Goal: Check status: Check status

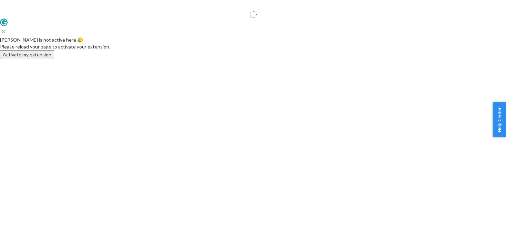
click at [34, 51] on body "× Help Center Username Get Started Inbounds Inventory Orders Billing Fast Tags …" at bounding box center [253, 127] width 506 height 239
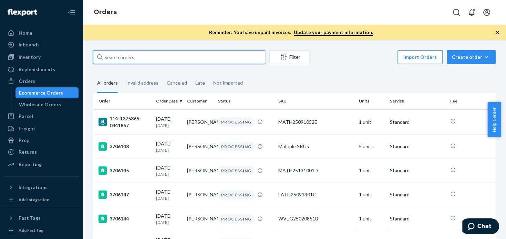
click at [125, 59] on input "text" at bounding box center [179, 57] width 172 height 14
paste input "3696055"
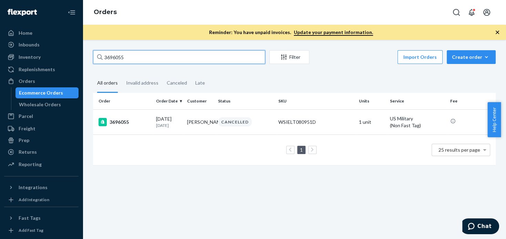
click at [156, 53] on input "3696055" at bounding box center [179, 57] width 172 height 14
paste input "[PERSON_NAME]"
click at [156, 53] on input "3696055" at bounding box center [179, 57] width 172 height 14
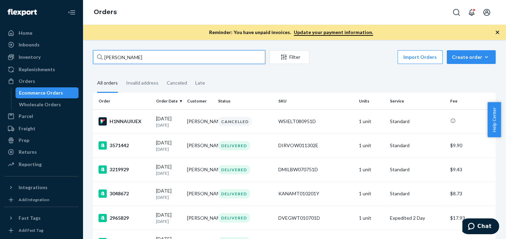
drag, startPoint x: 149, startPoint y: 50, endPoint x: 148, endPoint y: 59, distance: 8.3
click at [149, 51] on input "[PERSON_NAME]" at bounding box center [179, 57] width 172 height 14
click at [148, 59] on input "[PERSON_NAME]" at bounding box center [179, 57] width 172 height 14
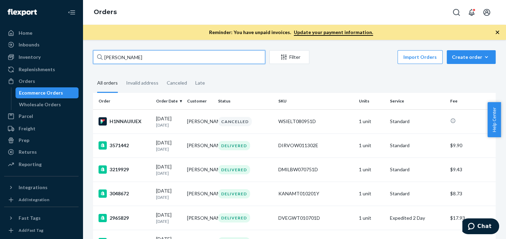
paste input "3689910"
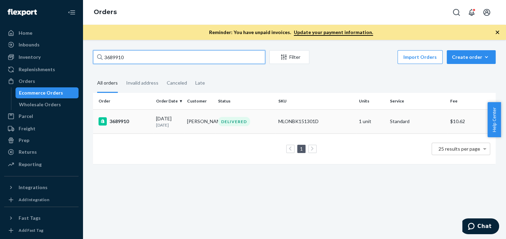
type input "3689910"
click at [121, 126] on td "3689910" at bounding box center [123, 122] width 60 height 24
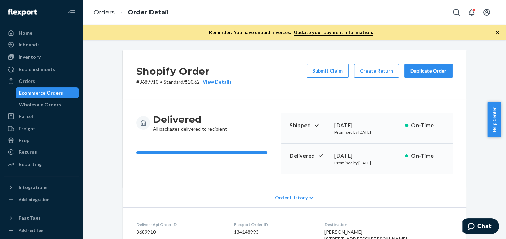
scroll to position [237, 0]
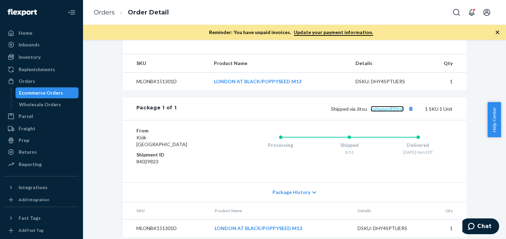
click at [375, 112] on link "vshgqwy85hn6" at bounding box center [387, 109] width 33 height 6
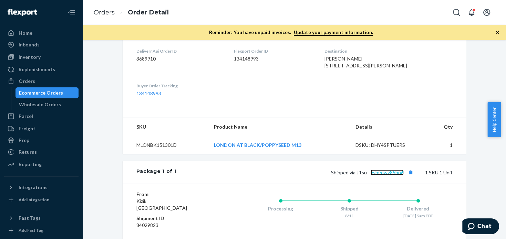
scroll to position [173, 0]
click at [36, 78] on div "Orders" at bounding box center [41, 81] width 73 height 10
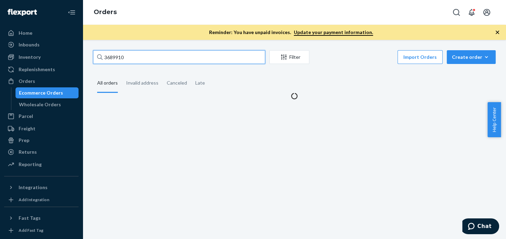
click at [181, 54] on input "3689910" at bounding box center [179, 57] width 172 height 14
paste input "700907"
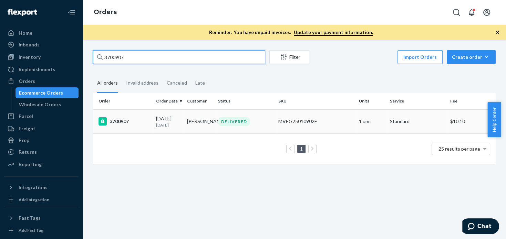
type input "3700907"
click at [124, 123] on div "3700907" at bounding box center [125, 122] width 52 height 8
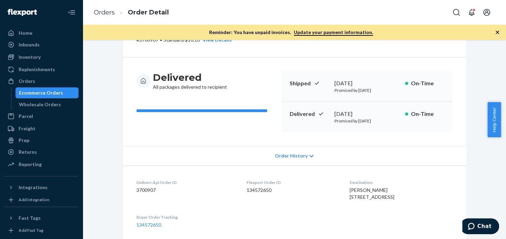
scroll to position [24, 0]
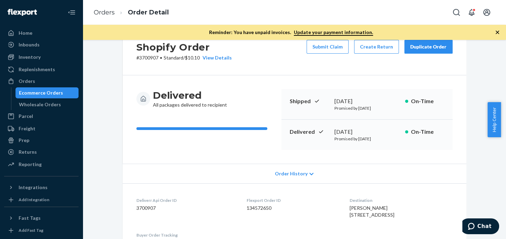
click at [38, 89] on div "Ecommerce Orders" at bounding box center [47, 93] width 62 height 10
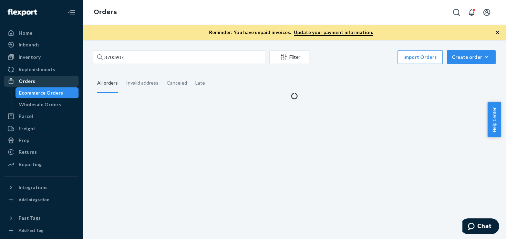
click at [38, 82] on div "Orders" at bounding box center [41, 81] width 73 height 10
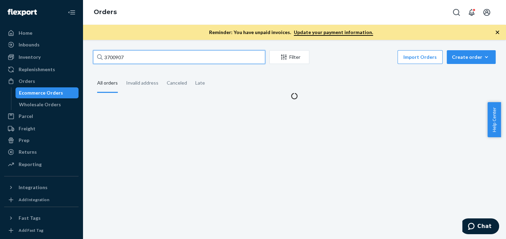
click at [185, 60] on input "3700907" at bounding box center [179, 57] width 172 height 14
paste input "2536"
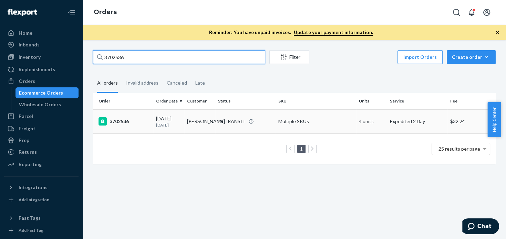
type input "3702536"
click at [123, 126] on div "3702536" at bounding box center [125, 122] width 52 height 8
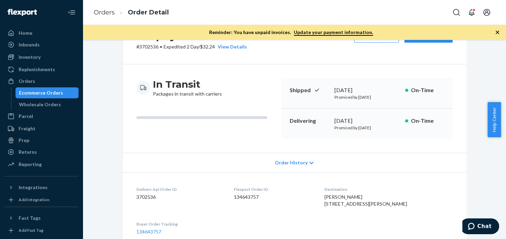
scroll to position [253, 0]
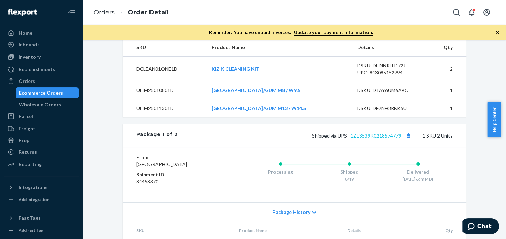
drag, startPoint x: 380, startPoint y: 145, endPoint x: 380, endPoint y: 150, distance: 5.2
click at [380, 140] on div "Shipped via UPS 1ZE3539K0218574779 1 SKU 2 Units" at bounding box center [314, 135] width 275 height 9
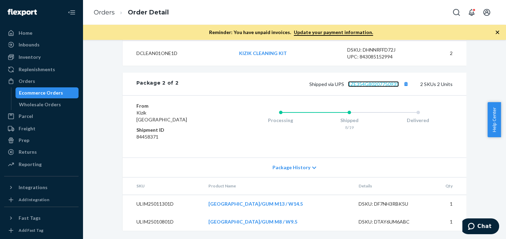
click at [376, 84] on link "1ZE354G80207750935" at bounding box center [373, 84] width 51 height 6
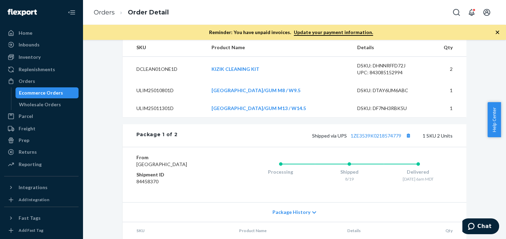
scroll to position [0, 0]
